Goal: Task Accomplishment & Management: Manage account settings

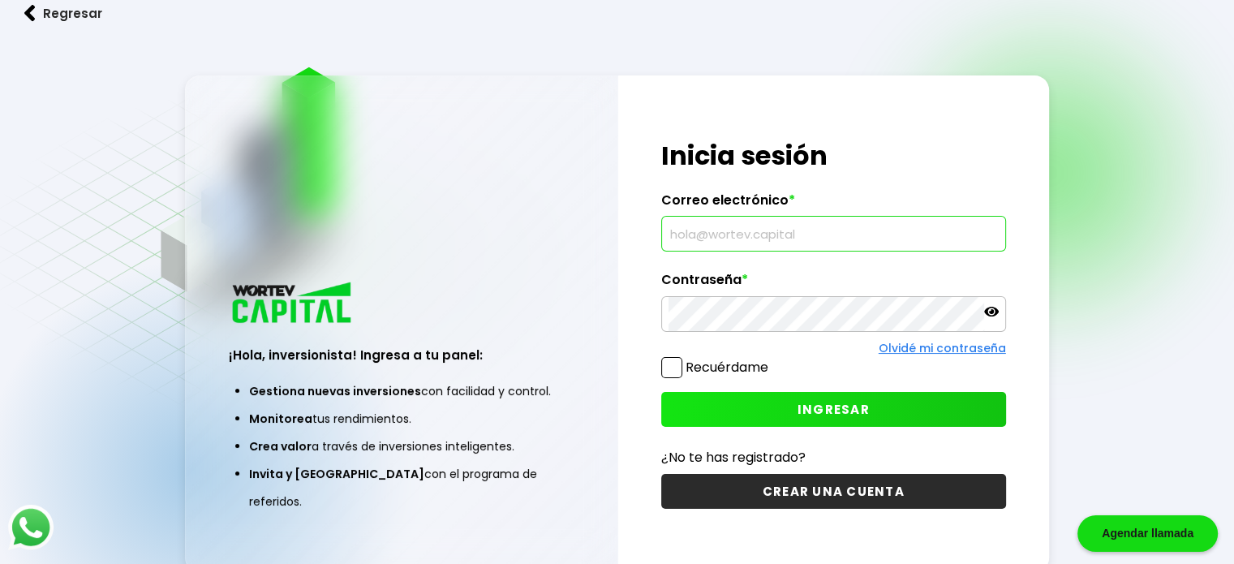
click at [779, 244] on input "text" at bounding box center [834, 234] width 330 height 34
type input "B"
type input "[EMAIL_ADDRESS][DOMAIN_NAME]"
click at [844, 411] on span "INGRESAR" at bounding box center [834, 409] width 72 height 17
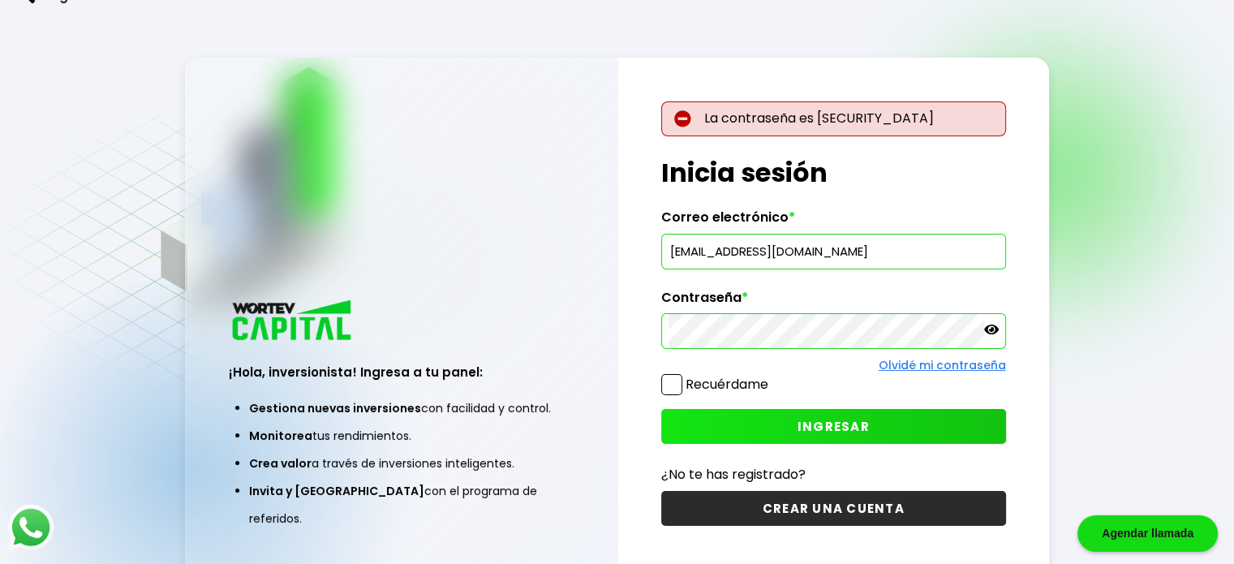
click at [993, 335] on icon at bounding box center [991, 329] width 15 height 15
click at [826, 432] on span "INGRESAR" at bounding box center [834, 426] width 72 height 17
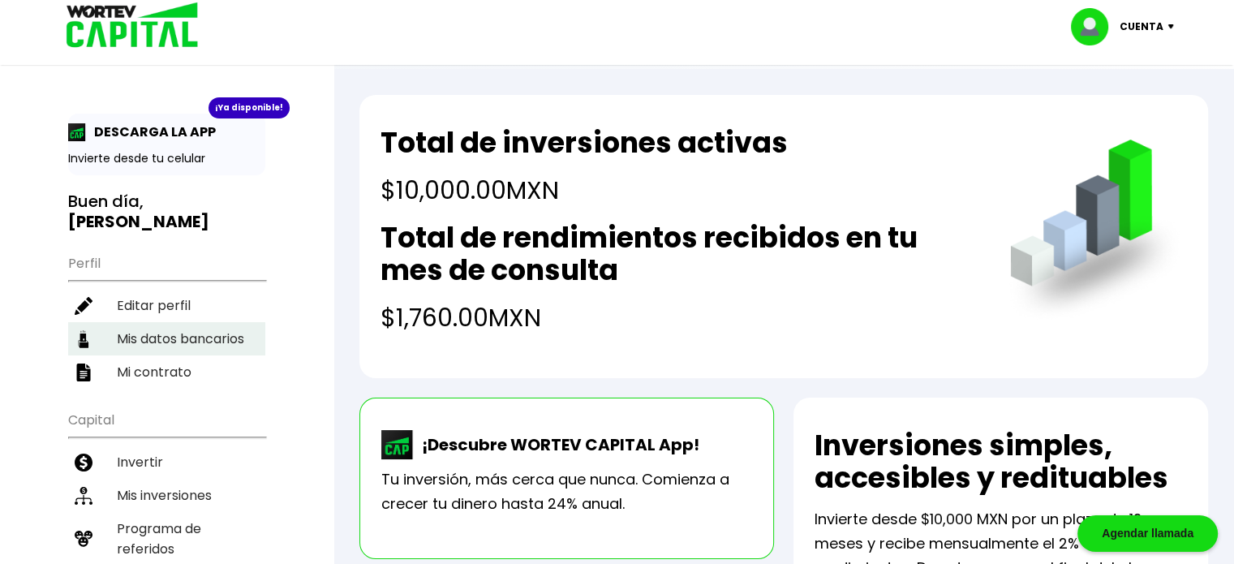
click at [189, 322] on li "Mis datos bancarios" at bounding box center [166, 338] width 197 height 33
select select "Banregio"
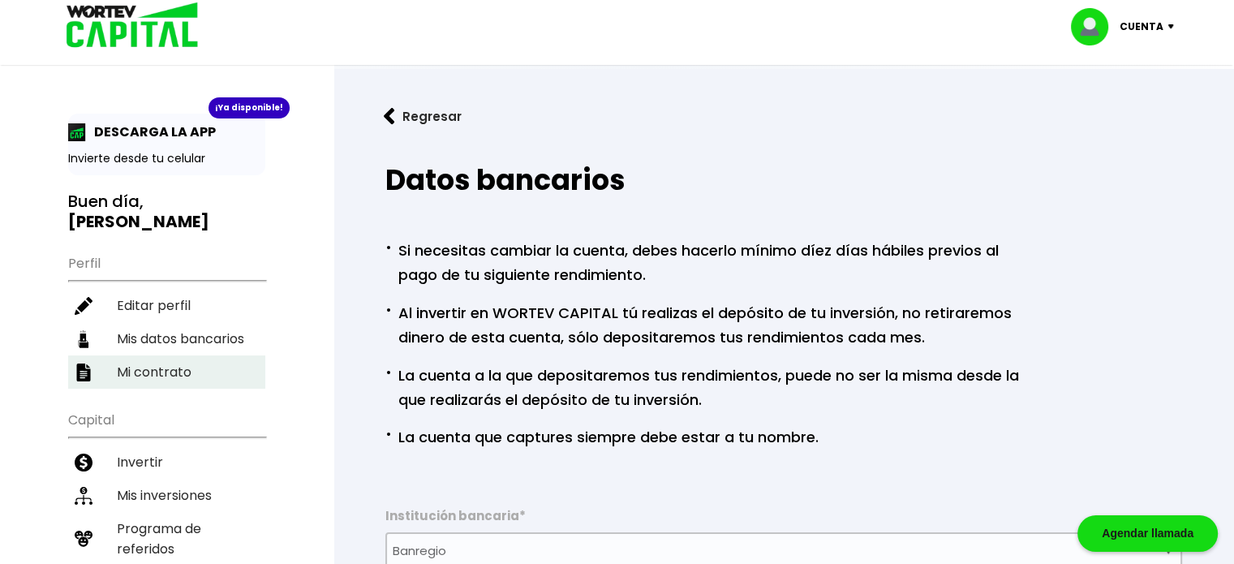
click at [150, 355] on li "Mi contrato" at bounding box center [166, 371] width 197 height 33
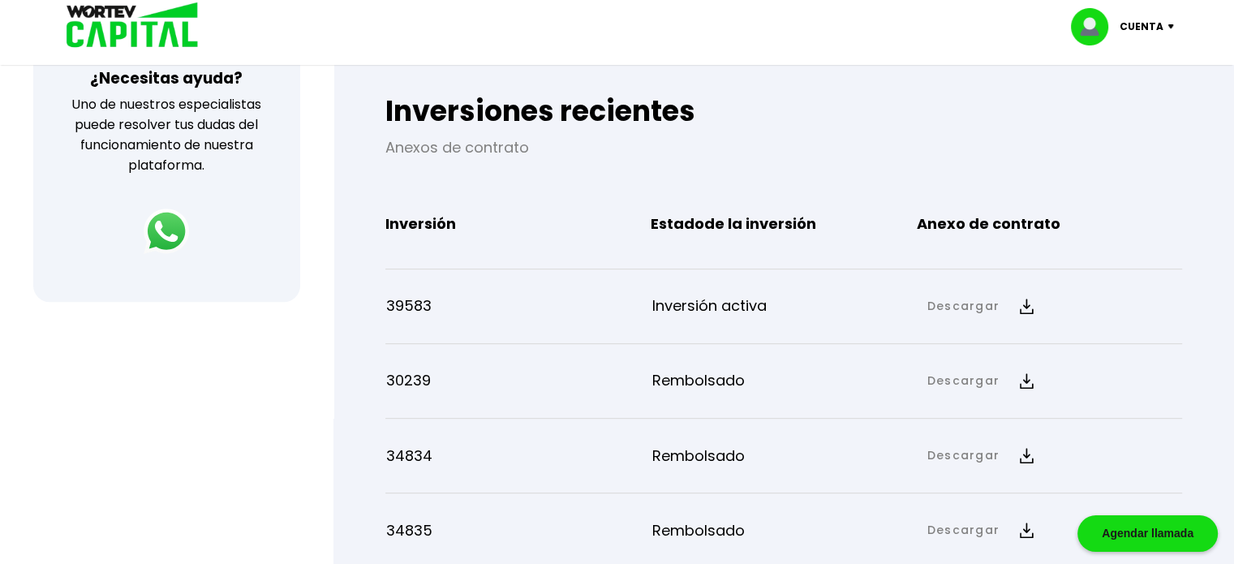
scroll to position [568, 0]
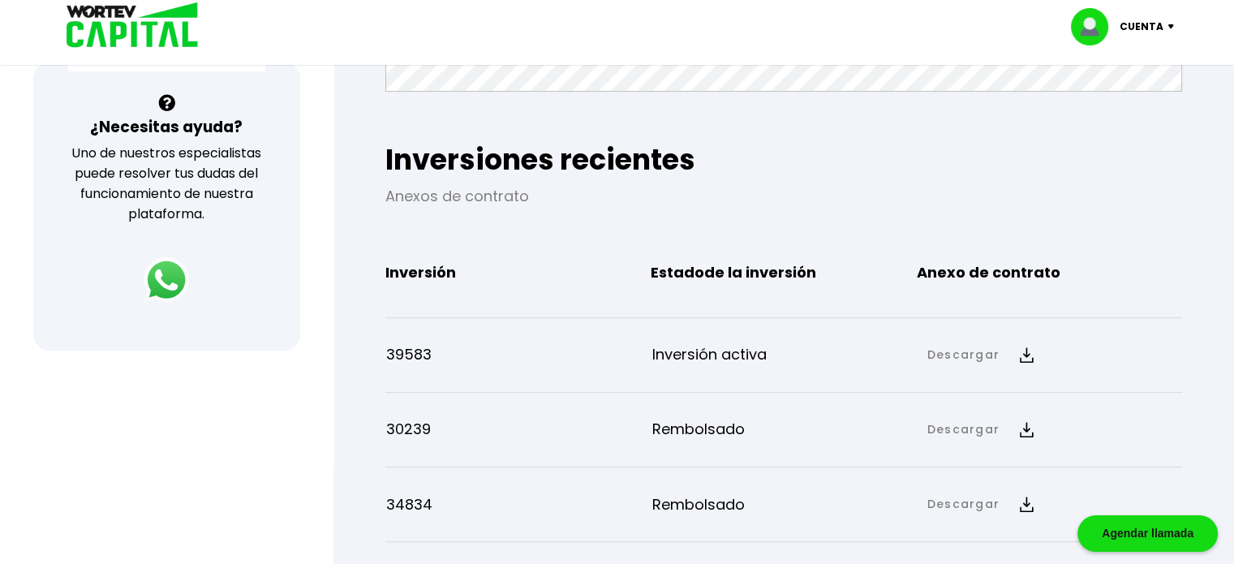
click at [417, 355] on p "39583" at bounding box center [518, 354] width 265 height 24
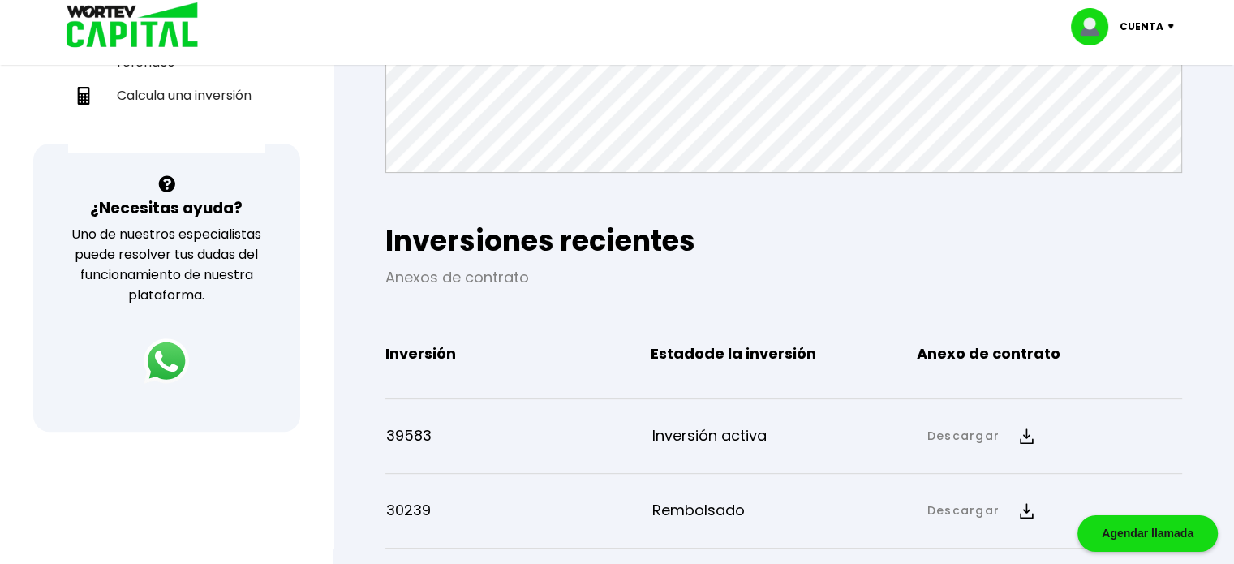
scroll to position [0, 0]
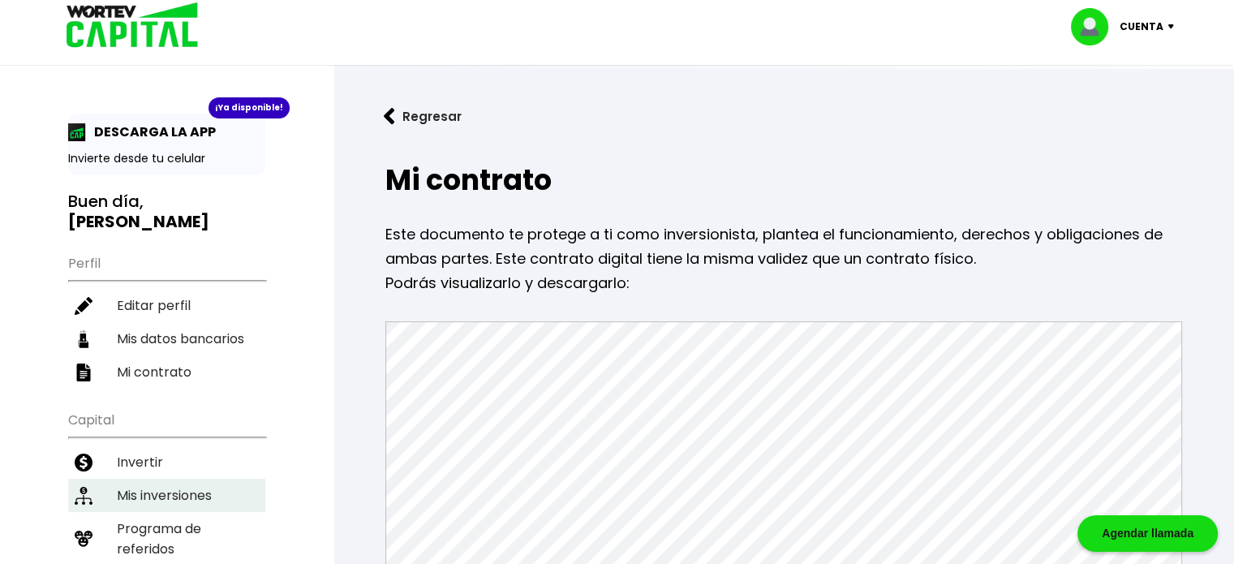
click at [161, 479] on li "Mis inversiones" at bounding box center [166, 495] width 197 height 33
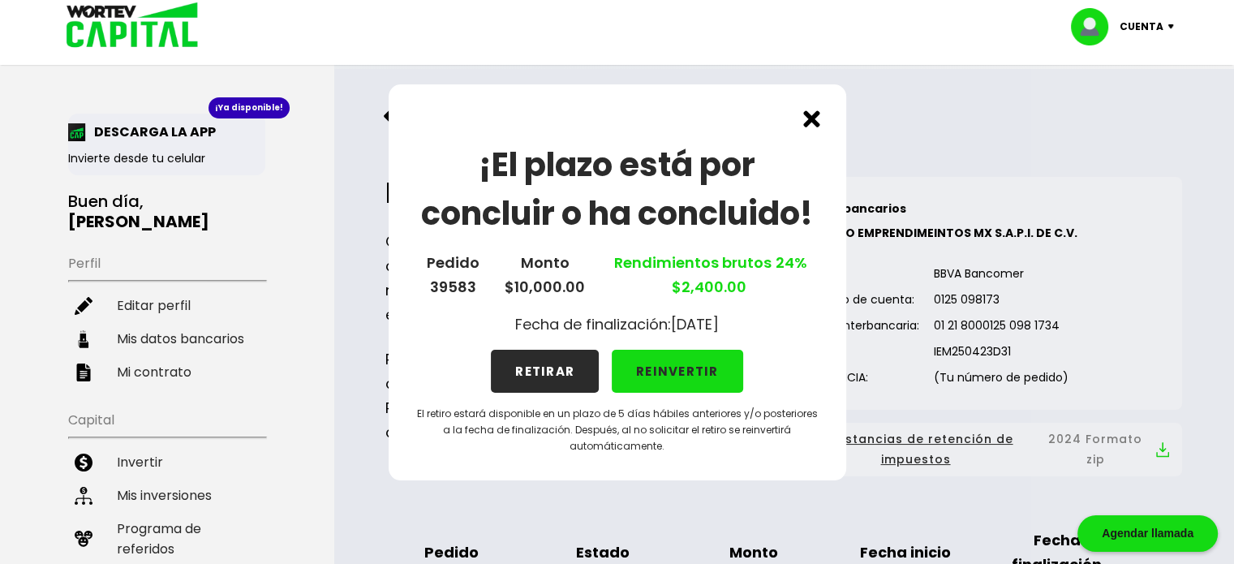
click at [539, 369] on button "RETIRAR" at bounding box center [545, 371] width 108 height 43
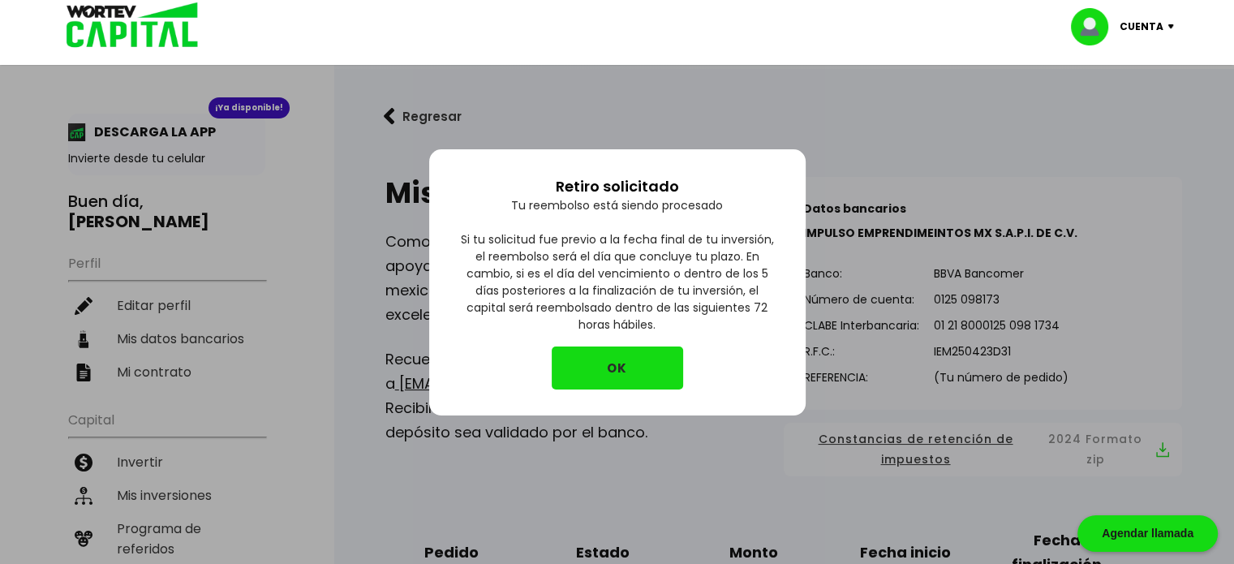
click at [617, 372] on button "OK" at bounding box center [617, 367] width 131 height 43
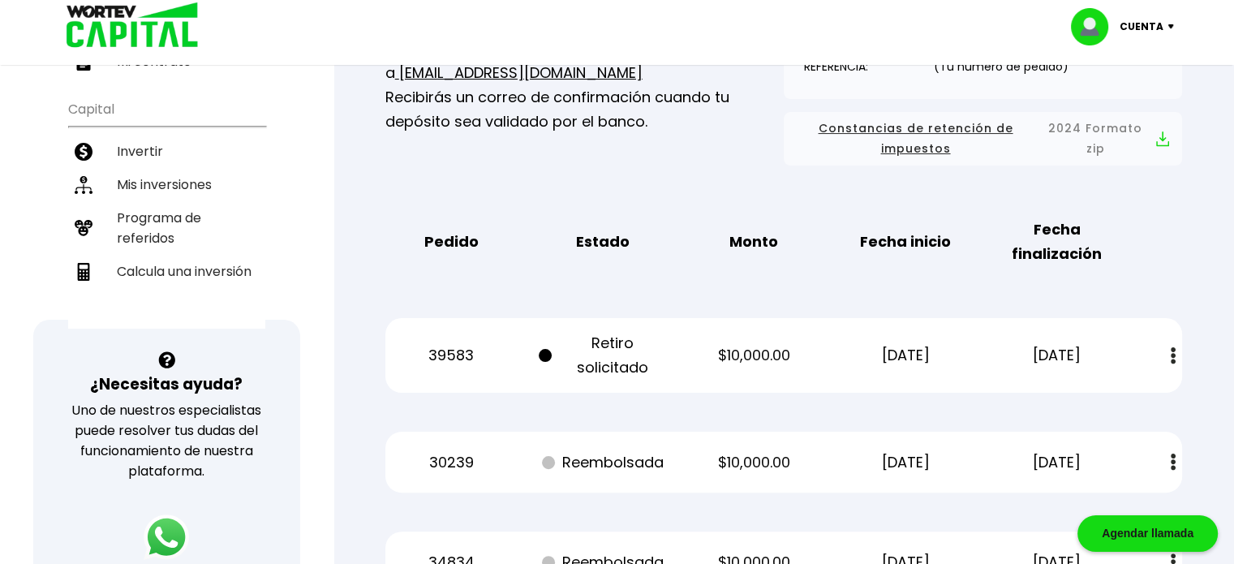
scroll to position [308, 0]
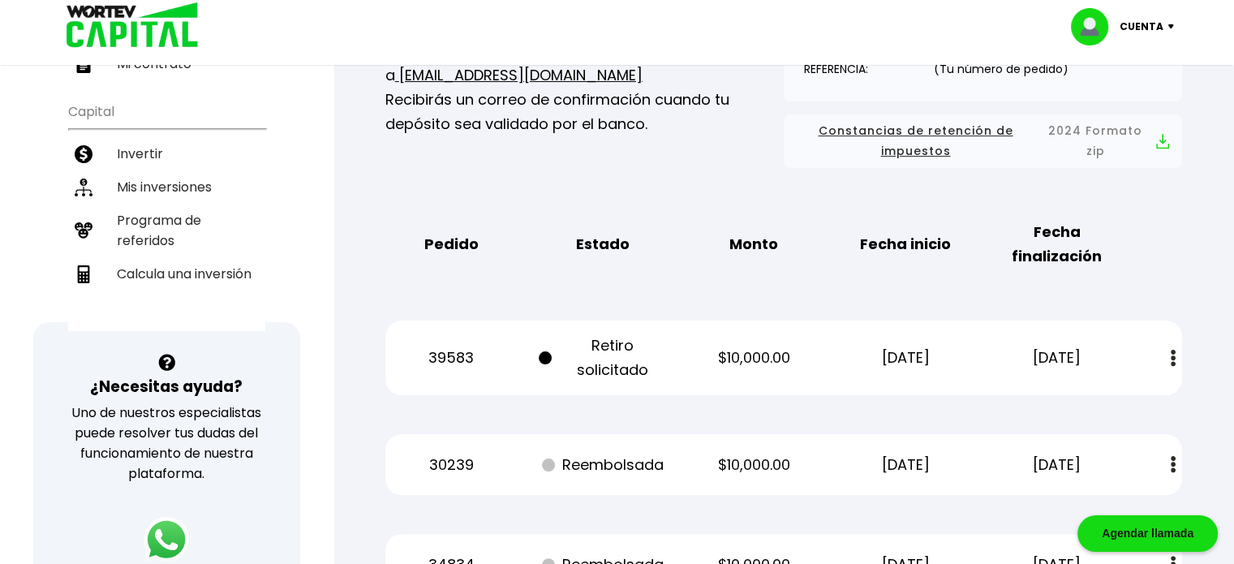
click at [1160, 25] on p "Cuenta" at bounding box center [1142, 27] width 44 height 24
click at [1114, 111] on li "Cerrar sesión" at bounding box center [1125, 108] width 130 height 33
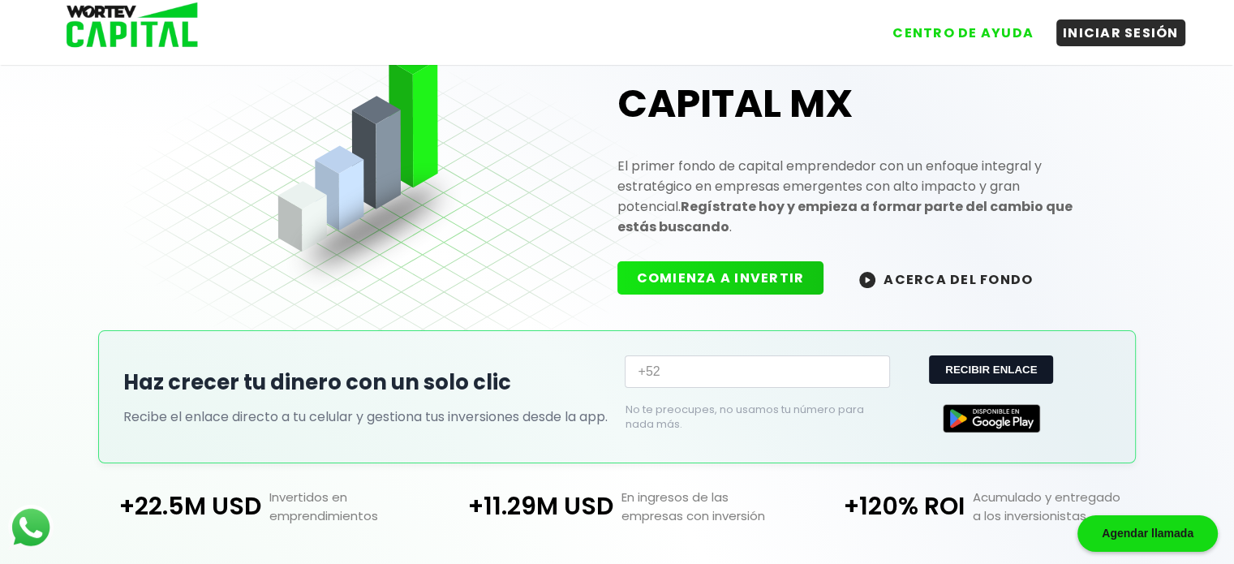
scroll to position [308, 0]
